Goal: Information Seeking & Learning: Learn about a topic

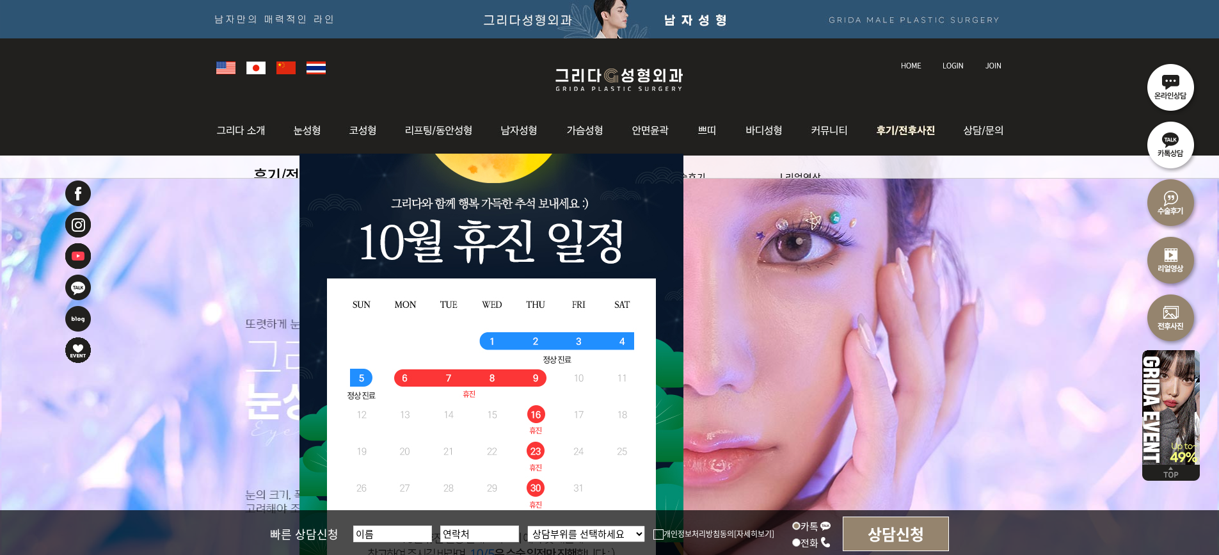
click at [886, 133] on img at bounding box center [907, 131] width 89 height 50
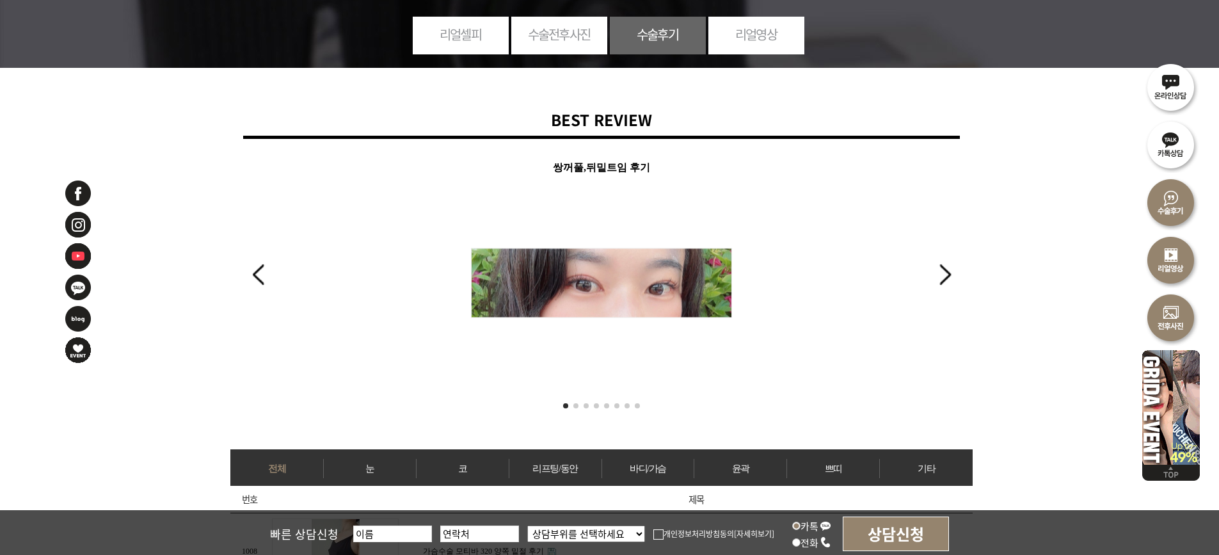
scroll to position [448, 0]
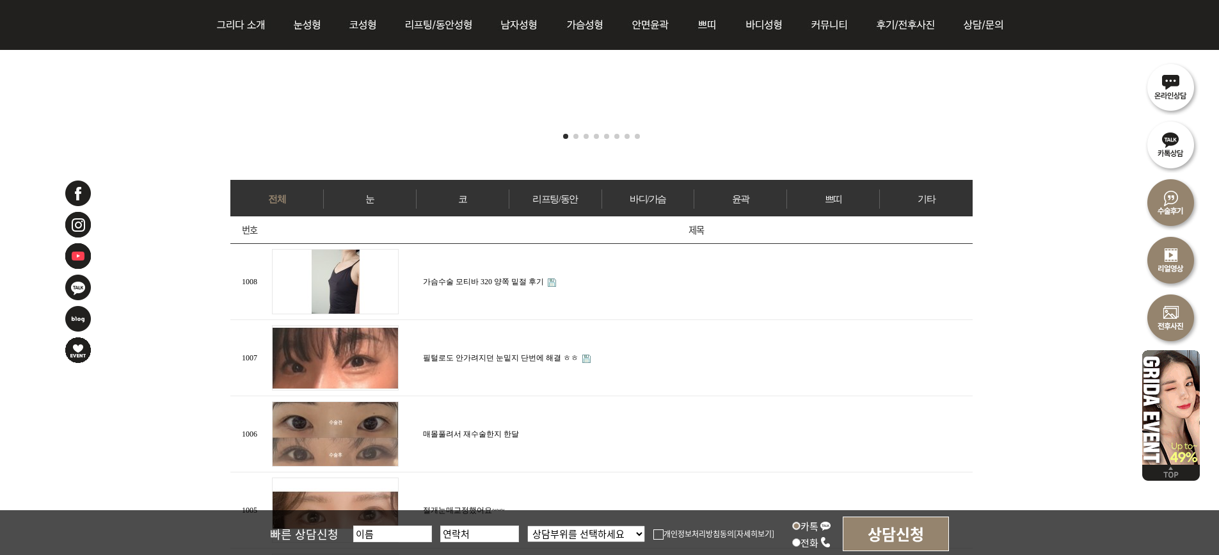
click at [561, 195] on link "리프팅/동안" at bounding box center [555, 198] width 92 height 19
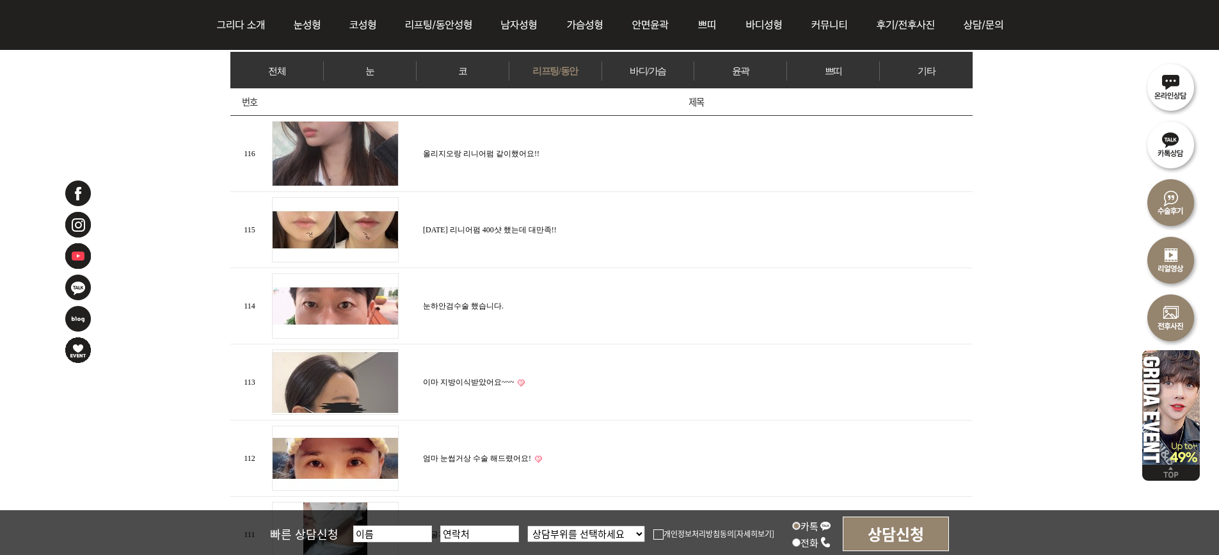
scroll to position [640, 0]
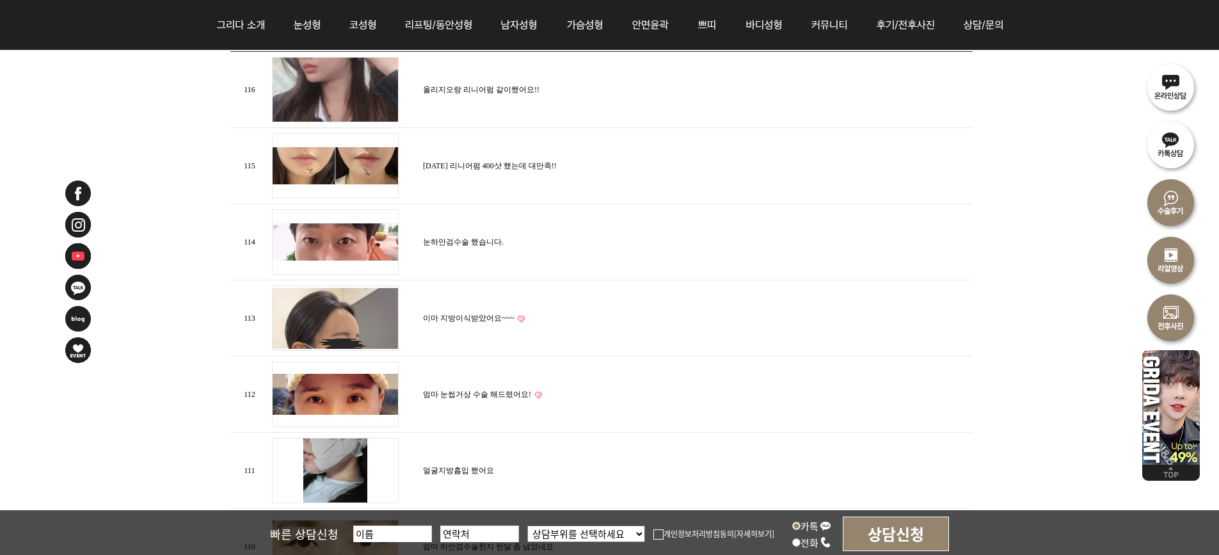
click at [342, 241] on img at bounding box center [335, 241] width 127 height 65
click at [348, 237] on img at bounding box center [335, 241] width 127 height 65
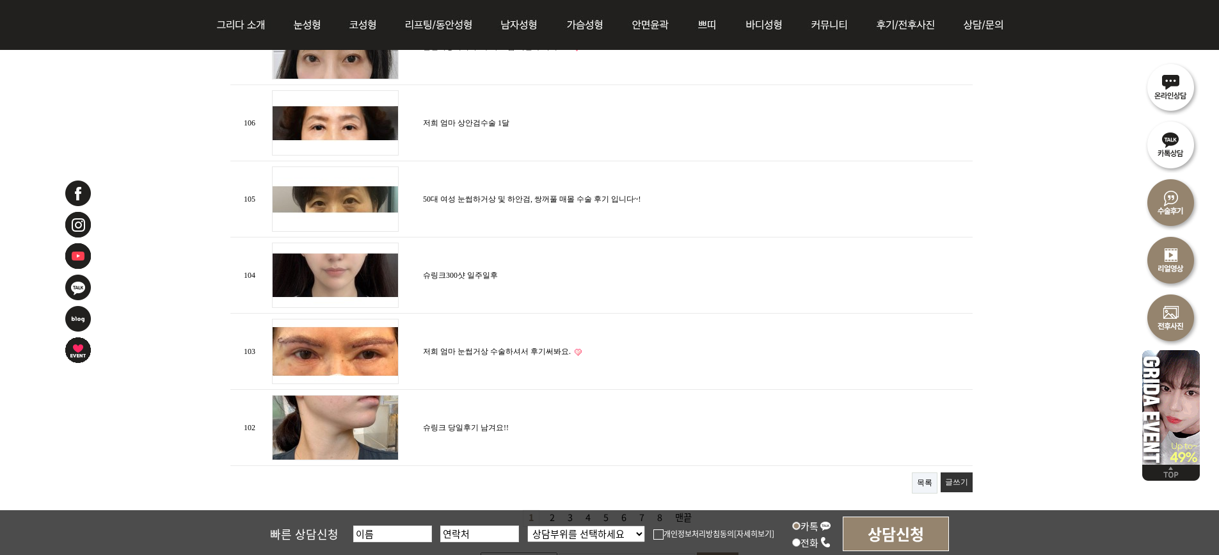
scroll to position [1536, 0]
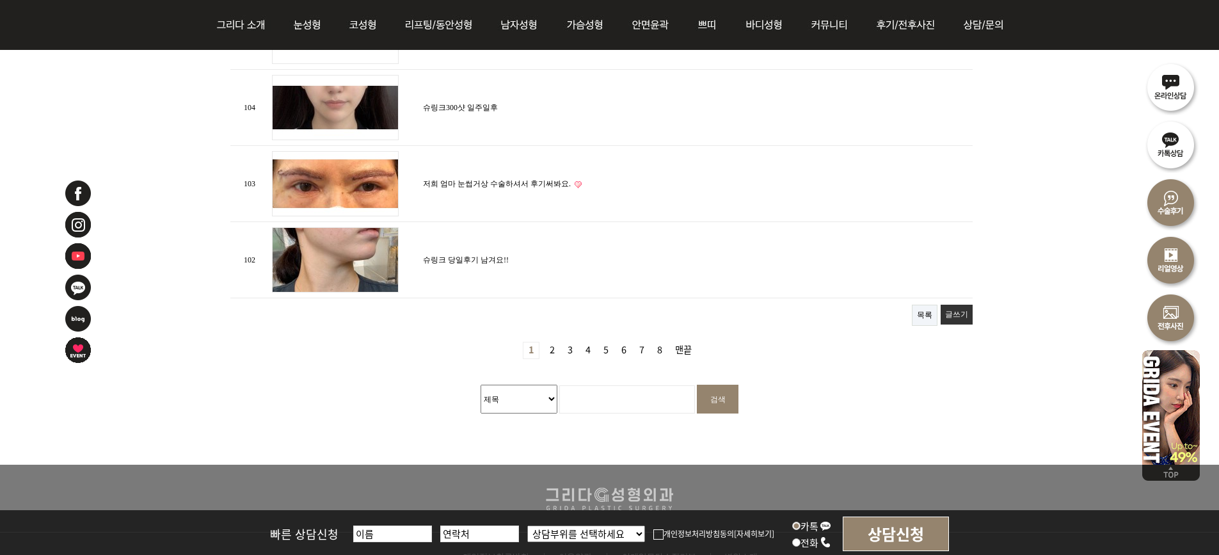
click at [551, 346] on link "2 페이지" at bounding box center [552, 350] width 15 height 16
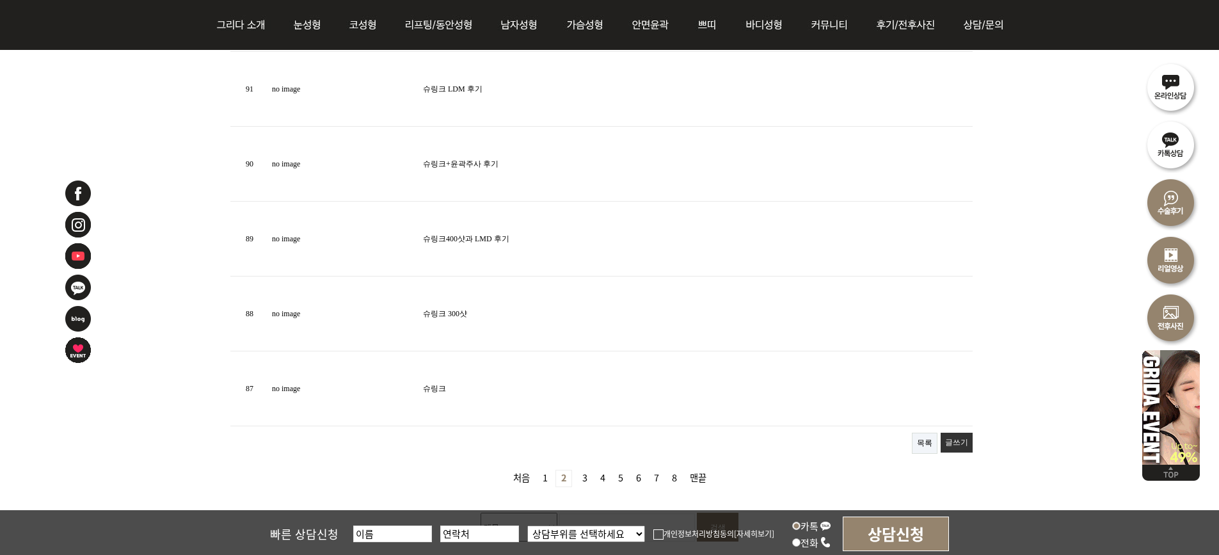
scroll to position [1536, 0]
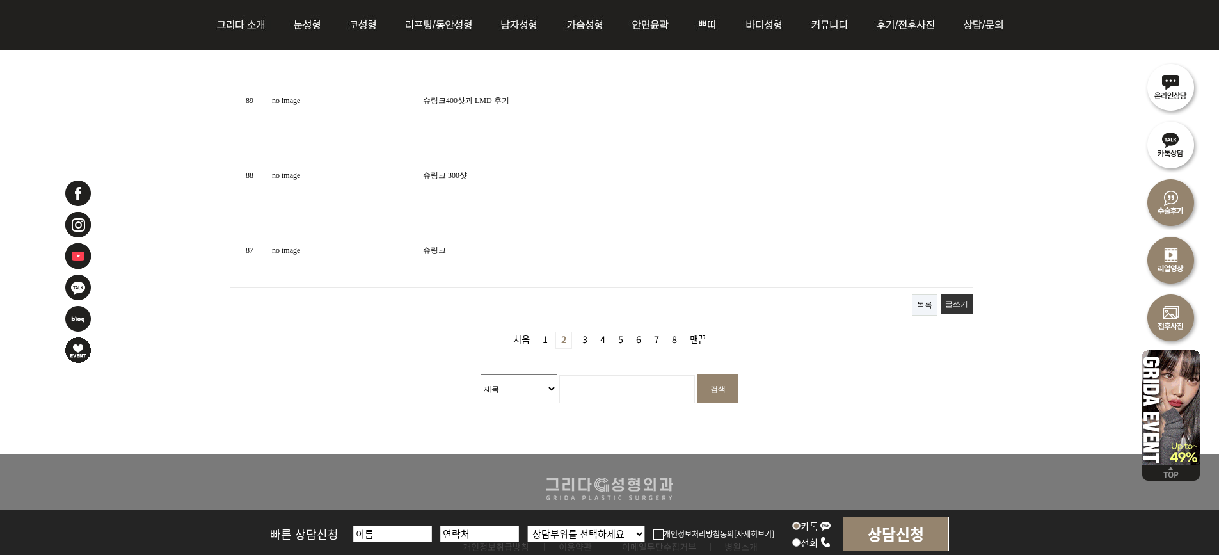
click at [584, 332] on link "3 페이지" at bounding box center [584, 340] width 15 height 16
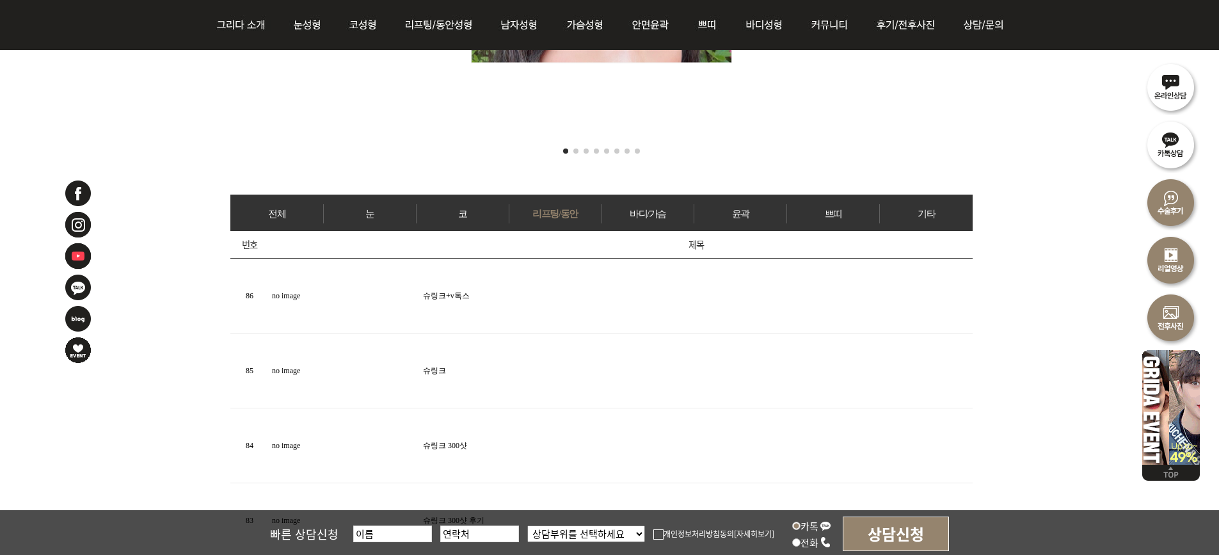
scroll to position [256, 0]
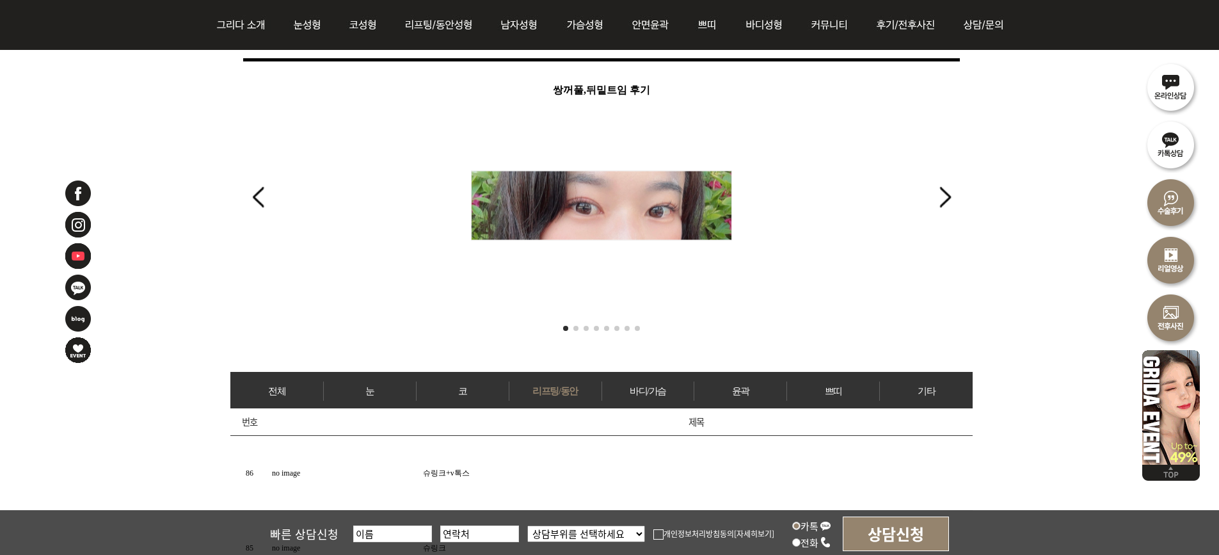
click at [566, 384] on link "리프팅/동안" at bounding box center [555, 390] width 92 height 19
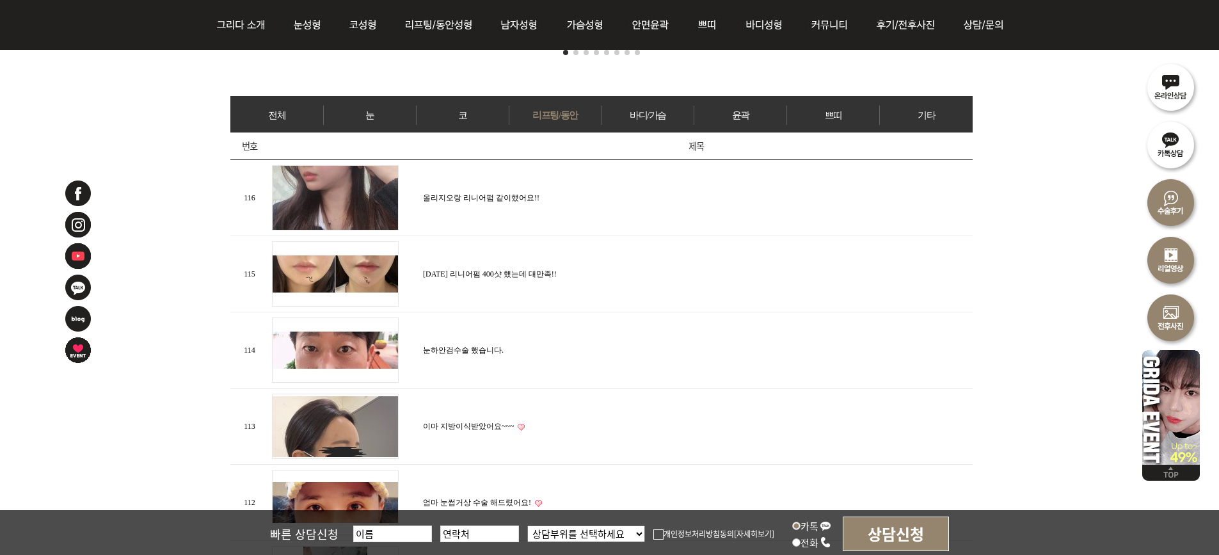
scroll to position [512, 0]
